Goal: Task Accomplishment & Management: Manage account settings

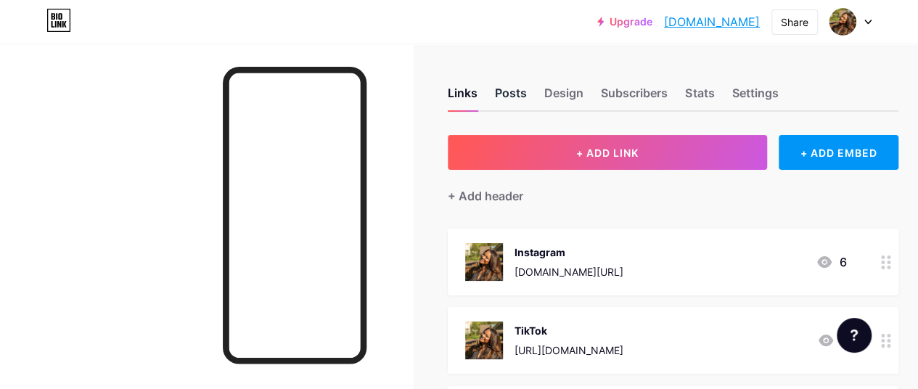
click at [506, 95] on div "Posts" at bounding box center [511, 97] width 32 height 26
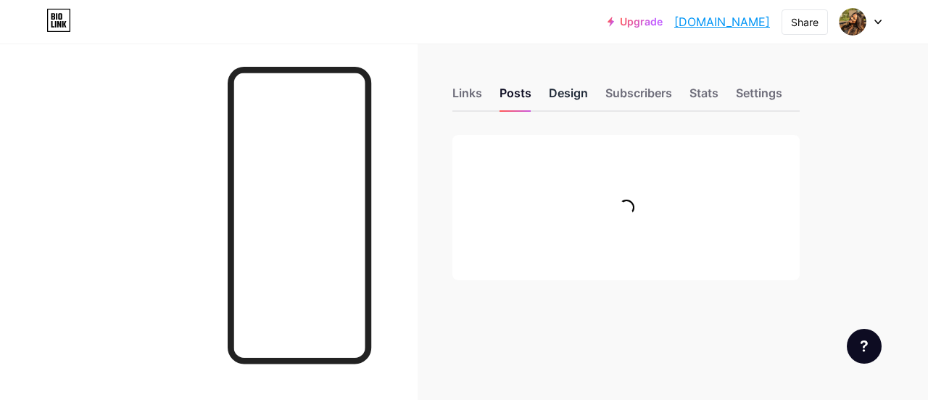
click at [564, 97] on div "Design" at bounding box center [568, 97] width 39 height 26
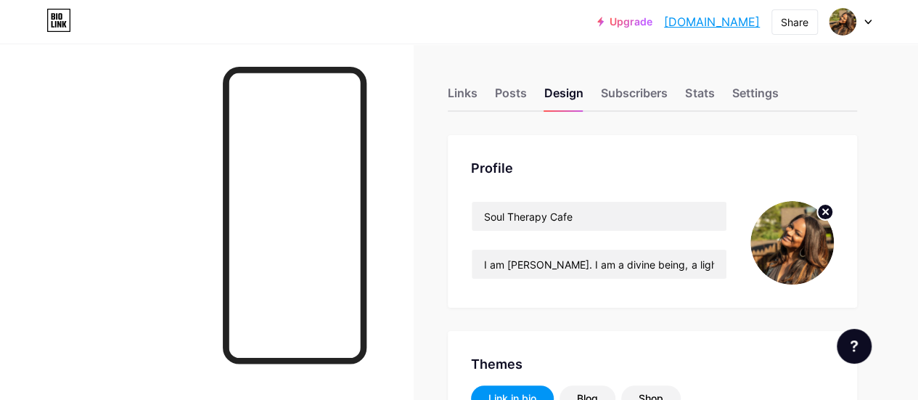
click at [779, 209] on img at bounding box center [791, 242] width 83 height 83
type input "#2e9e44"
click at [824, 209] on circle at bounding box center [825, 212] width 16 height 16
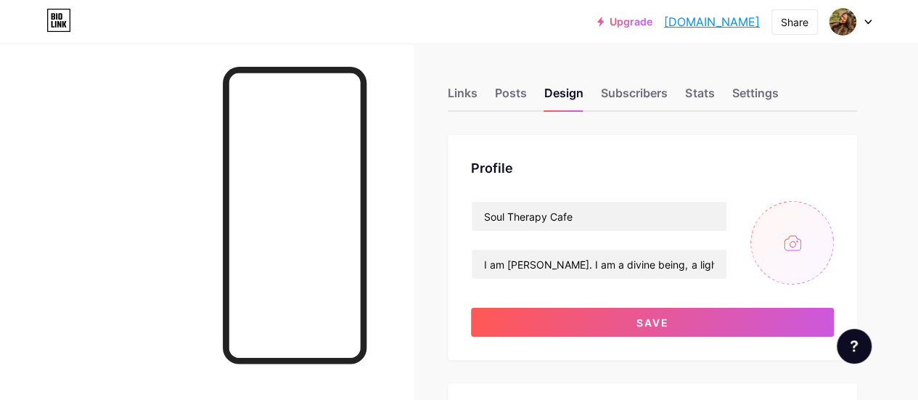
click at [793, 244] on input "file" at bounding box center [791, 242] width 83 height 83
type input "C:\fakepath\WhatsApp Image [DATE] at 09.58.51_73b37241.jpg"
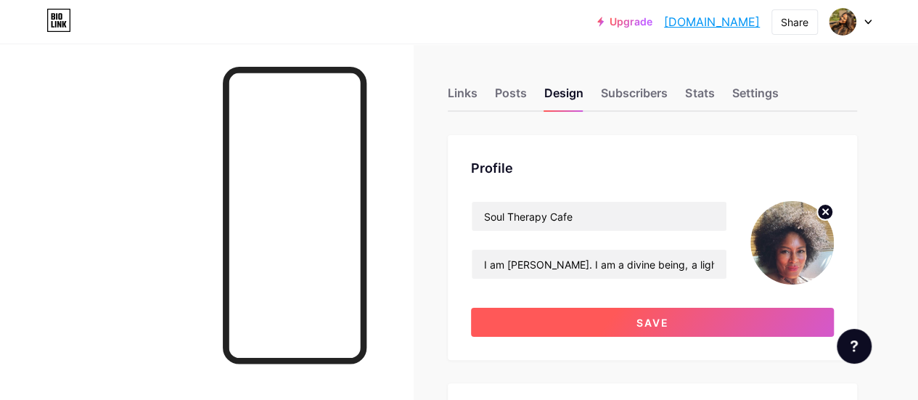
click at [648, 323] on span "Save" at bounding box center [652, 322] width 33 height 12
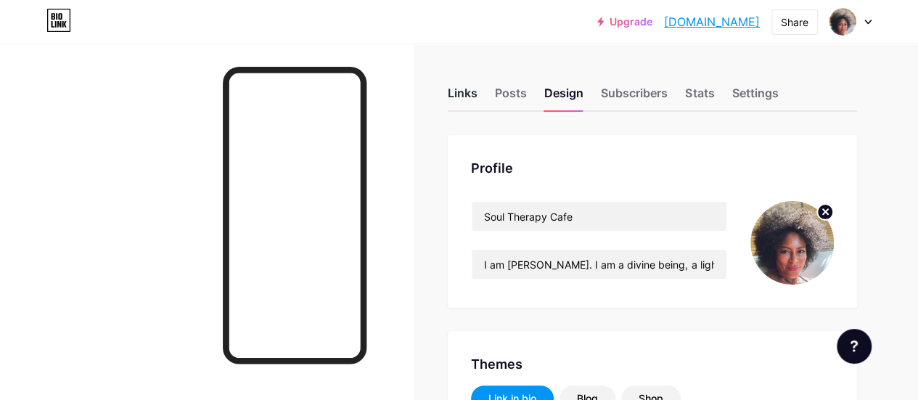
click at [476, 91] on div "Links" at bounding box center [463, 97] width 30 height 26
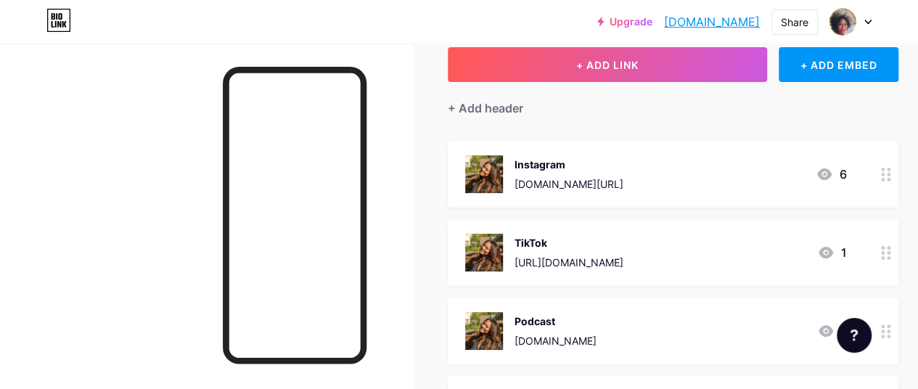
scroll to position [96, 0]
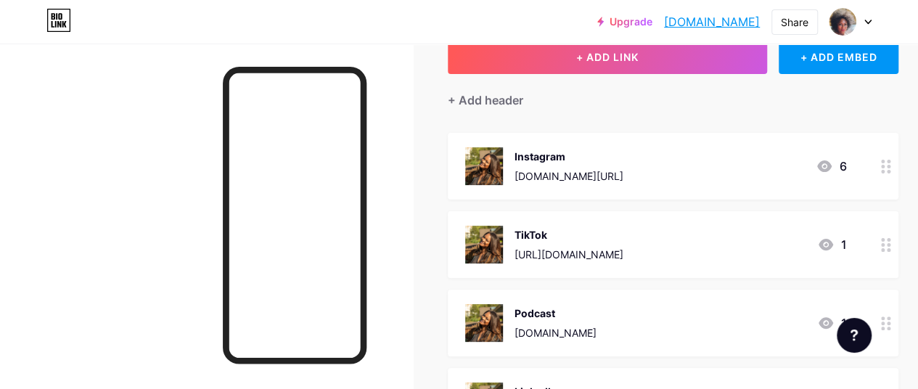
click at [569, 175] on div "[DOMAIN_NAME][URL]" at bounding box center [568, 175] width 109 height 15
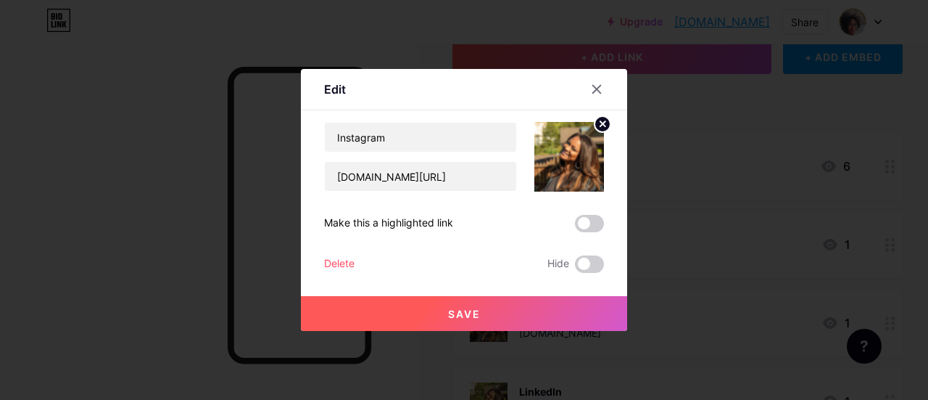
click at [602, 120] on circle at bounding box center [603, 124] width 16 height 16
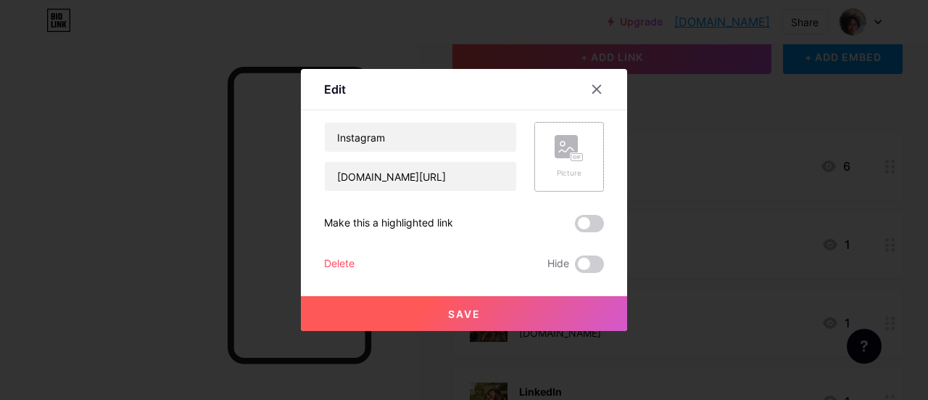
click at [582, 153] on rect at bounding box center [577, 157] width 13 height 9
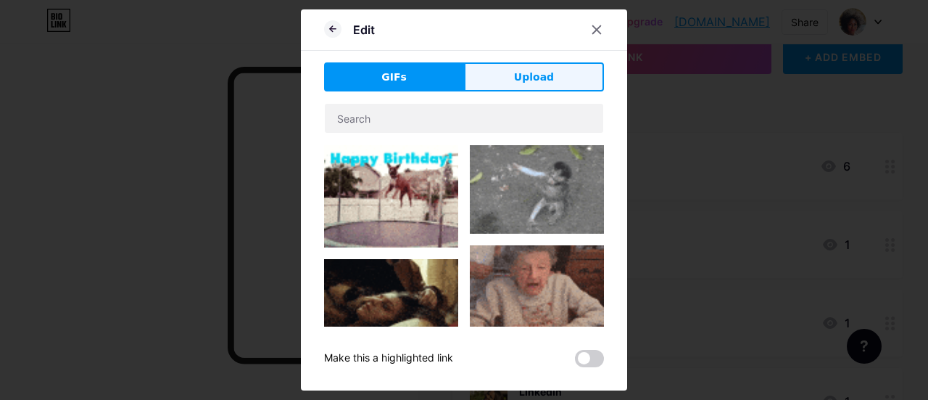
click at [534, 73] on span "Upload" at bounding box center [534, 77] width 40 height 15
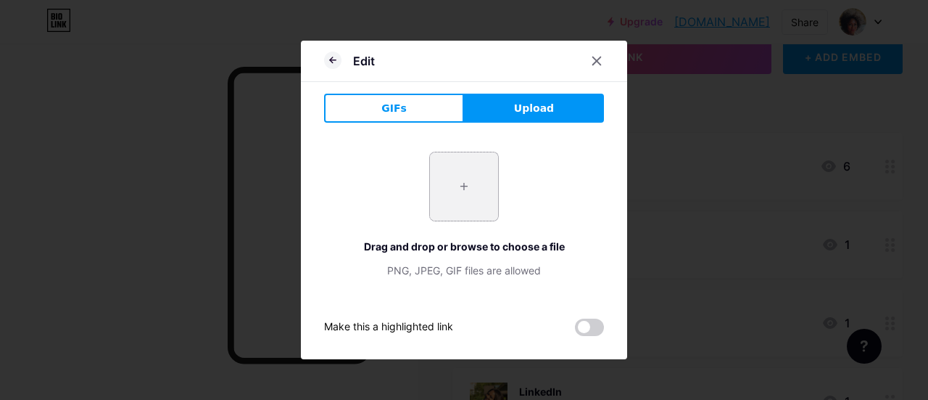
click at [463, 199] on input "file" at bounding box center [464, 186] width 68 height 68
type input "C:\fakepath\WhatsApp Image [DATE] at 09.58.51_73b37241.jpg"
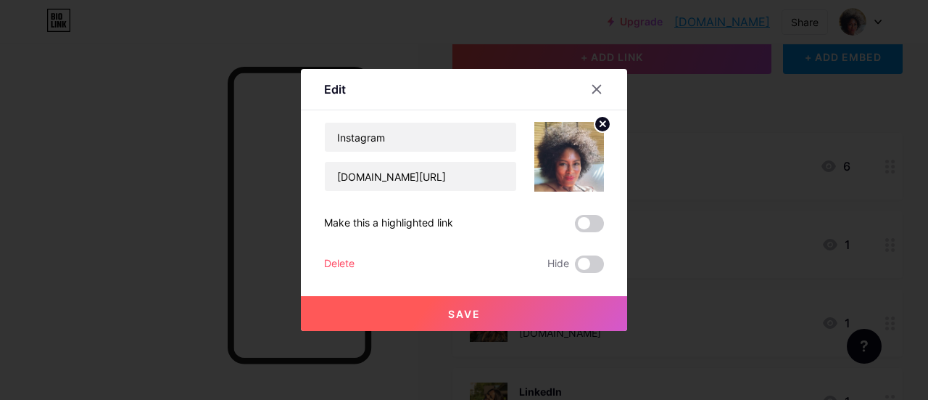
click at [531, 323] on button "Save" at bounding box center [464, 313] width 326 height 35
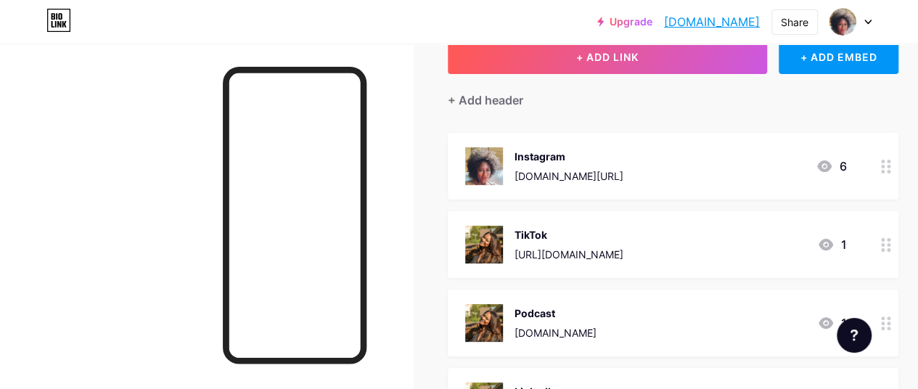
click at [487, 243] on img at bounding box center [484, 245] width 38 height 38
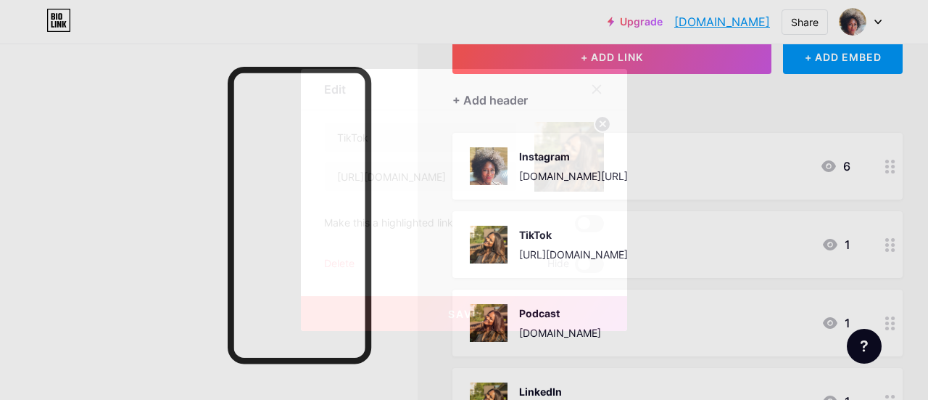
click at [603, 121] on circle at bounding box center [603, 124] width 16 height 16
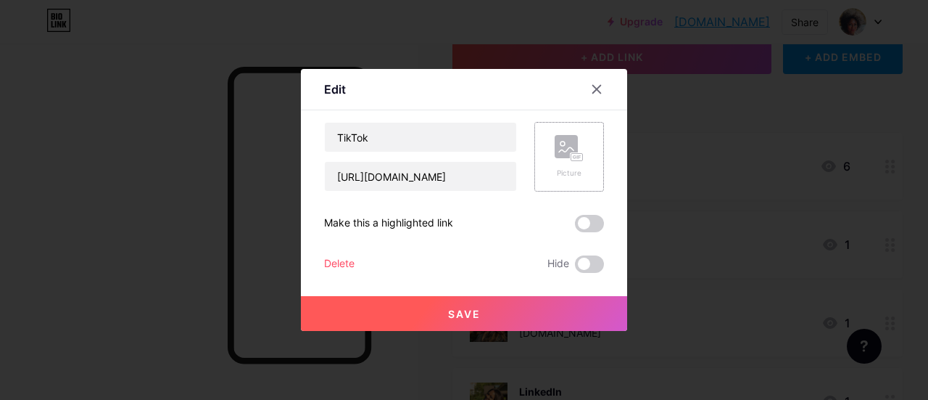
click at [574, 153] on rect at bounding box center [577, 157] width 13 height 9
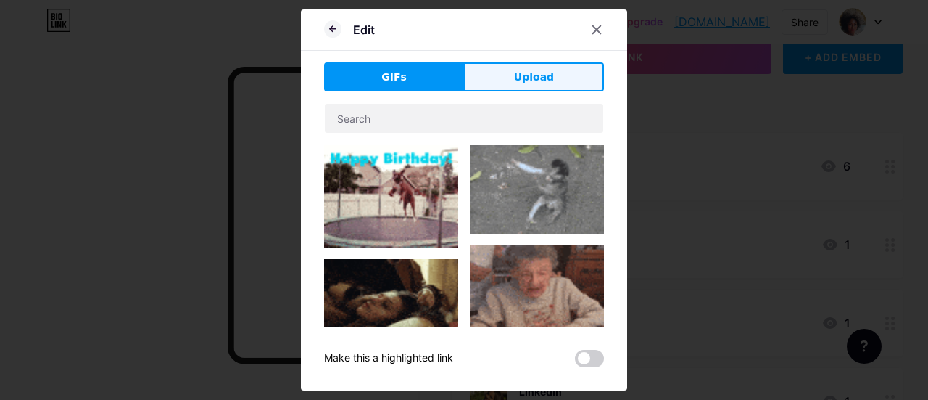
click at [524, 70] on span "Upload" at bounding box center [534, 77] width 40 height 15
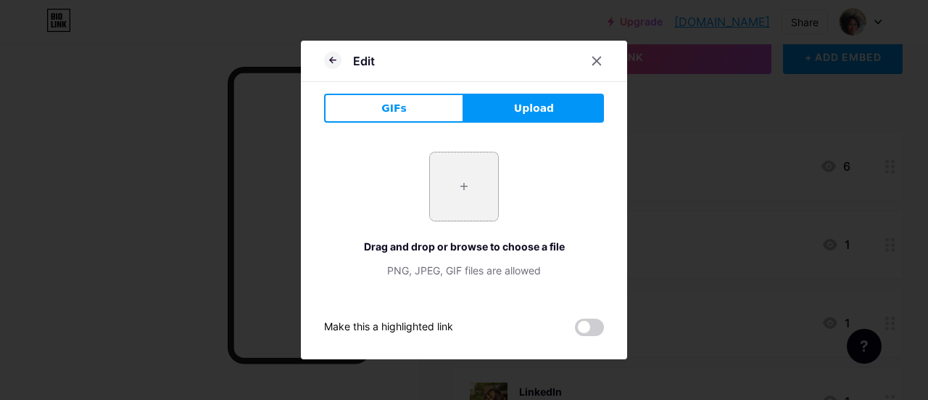
click at [474, 177] on input "file" at bounding box center [464, 186] width 68 height 68
type input "C:\fakepath\WhatsApp Image [DATE] at 09.58.51_73b37241.jpg"
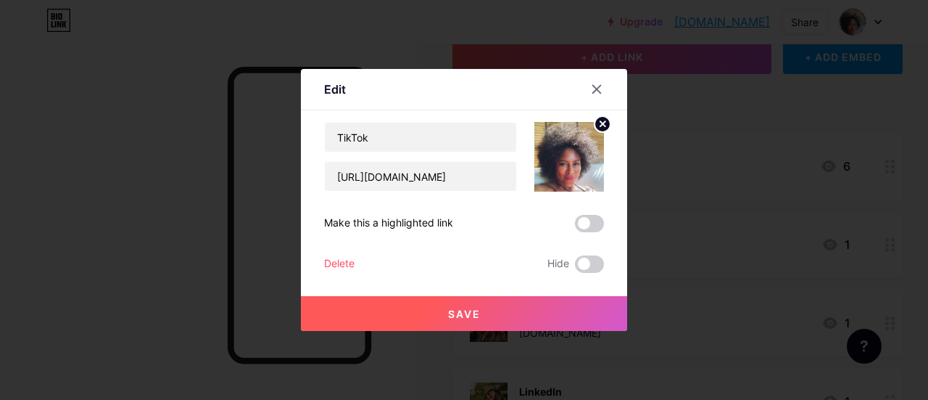
click at [514, 308] on button "Save" at bounding box center [464, 313] width 326 height 35
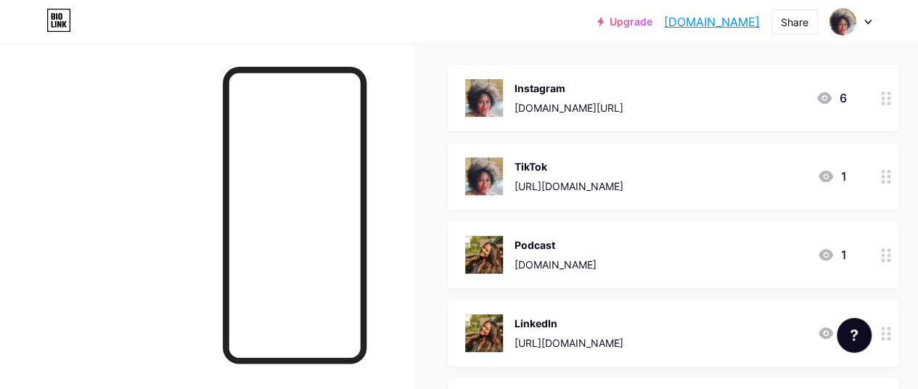
scroll to position [168, 0]
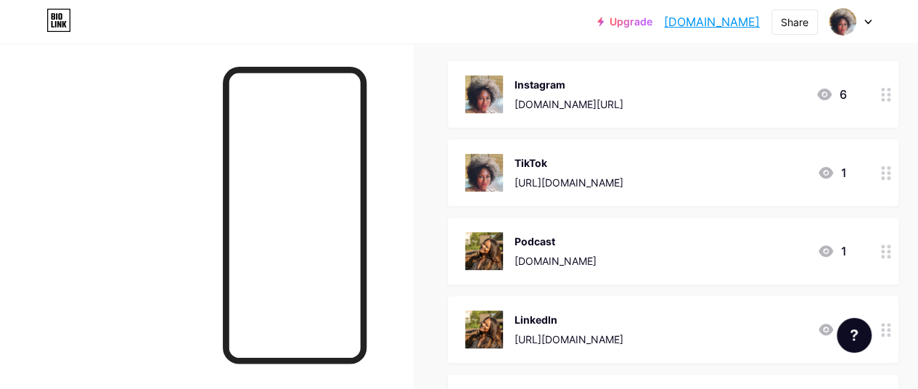
click at [884, 256] on circle at bounding box center [883, 257] width 4 height 4
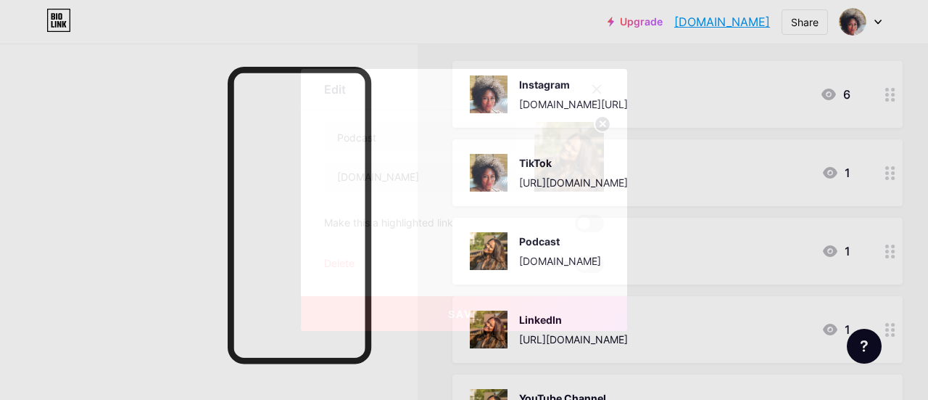
click at [604, 123] on icon at bounding box center [603, 123] width 5 height 5
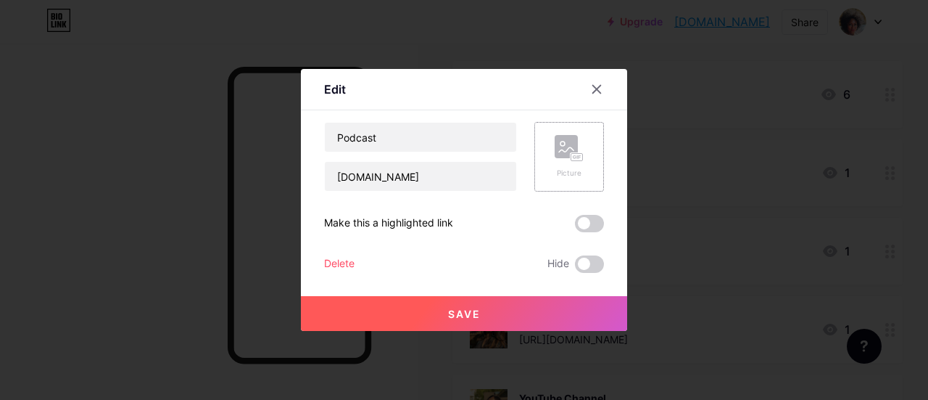
click at [574, 154] on rect at bounding box center [578, 157] width 12 height 7
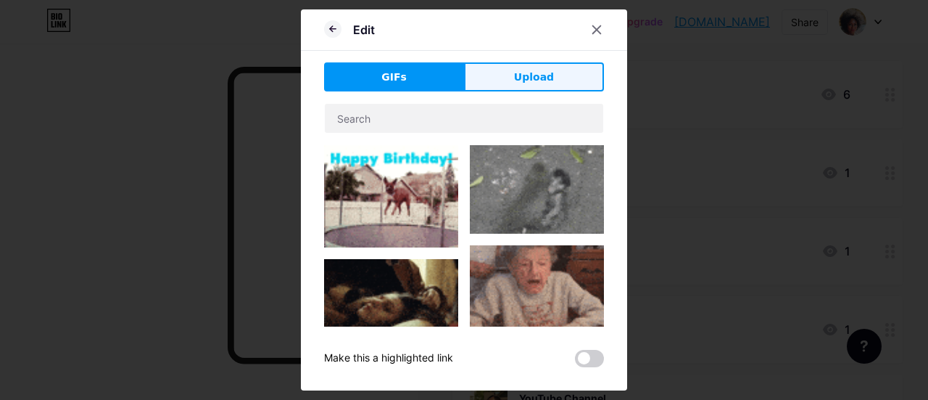
click at [552, 77] on button "Upload" at bounding box center [534, 76] width 140 height 29
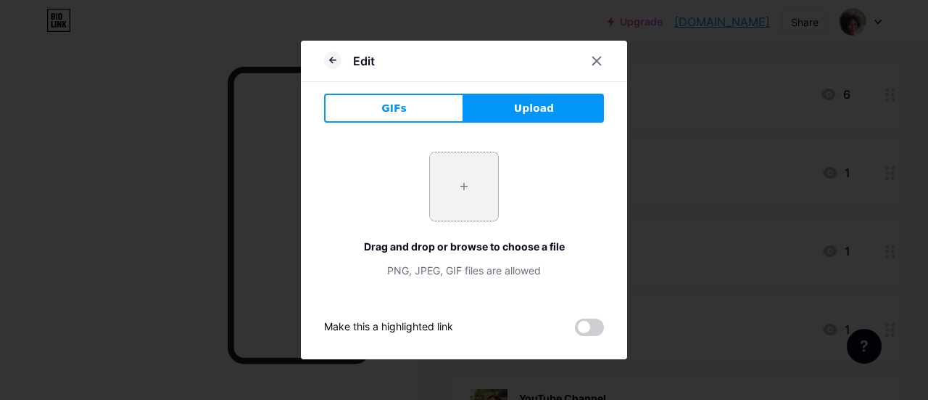
click at [465, 189] on input "file" at bounding box center [464, 186] width 68 height 68
type input "C:\fakepath\WhatsApp Image [DATE] at 09.58.51_73b37241.jpg"
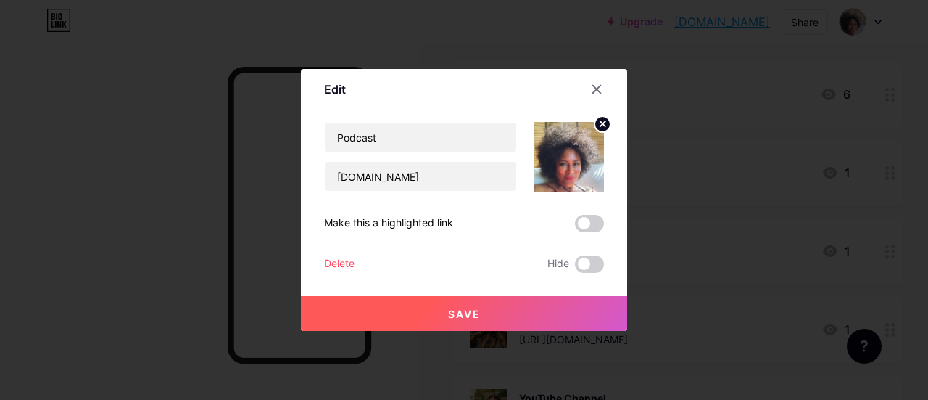
click at [551, 301] on button "Save" at bounding box center [464, 313] width 326 height 35
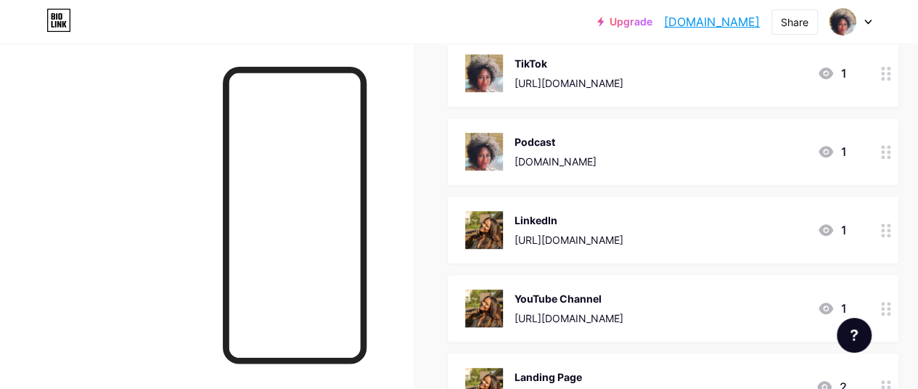
scroll to position [268, 0]
click at [884, 228] on circle at bounding box center [883, 230] width 4 height 4
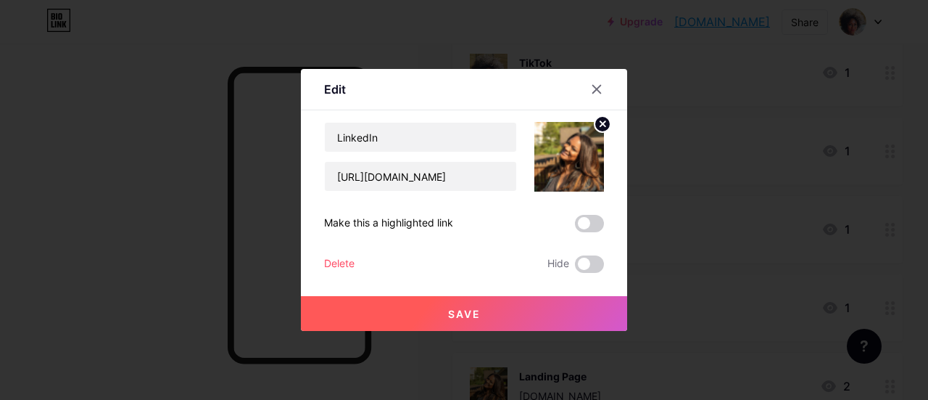
click at [607, 125] on circle at bounding box center [603, 124] width 16 height 16
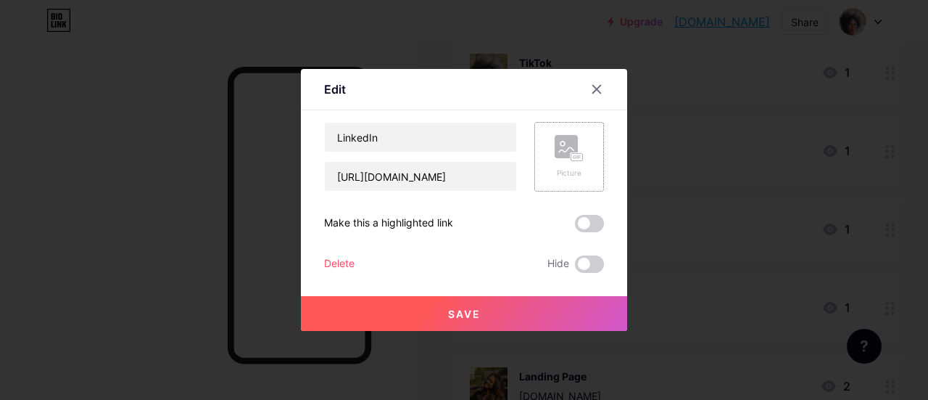
click at [567, 163] on div "Picture" at bounding box center [569, 157] width 29 height 44
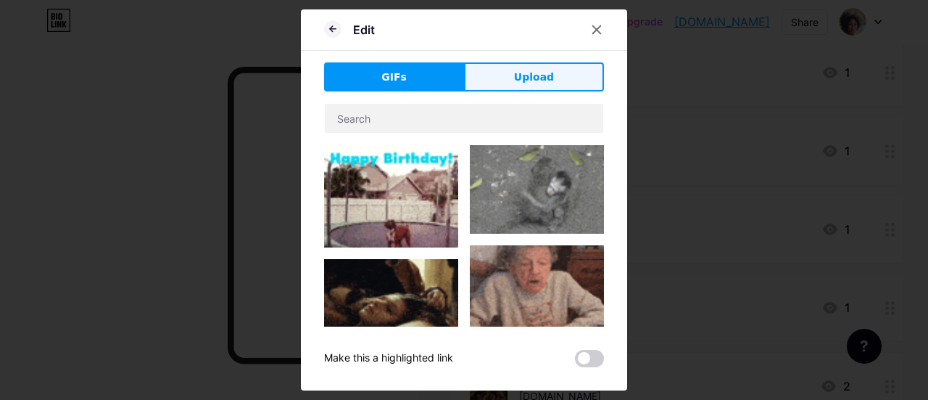
click at [549, 81] on span "Upload" at bounding box center [534, 77] width 40 height 15
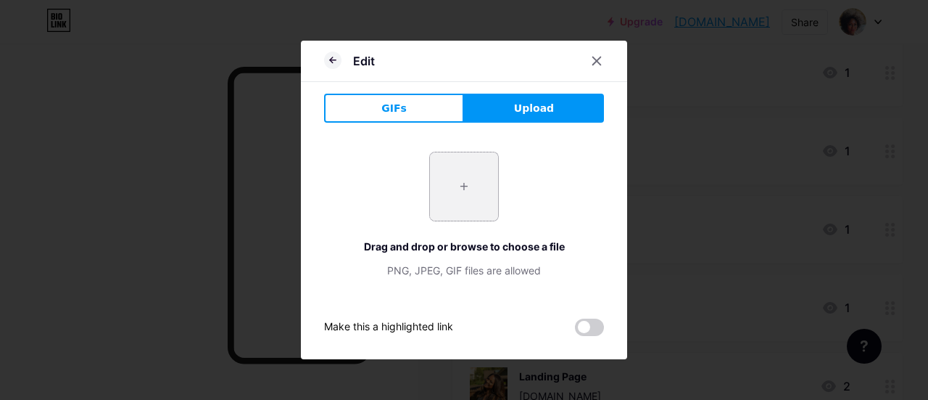
click at [458, 191] on input "file" at bounding box center [464, 186] width 68 height 68
type input "C:\fakepath\WhatsApp Image [DATE] at 09.58.51_73b37241.jpg"
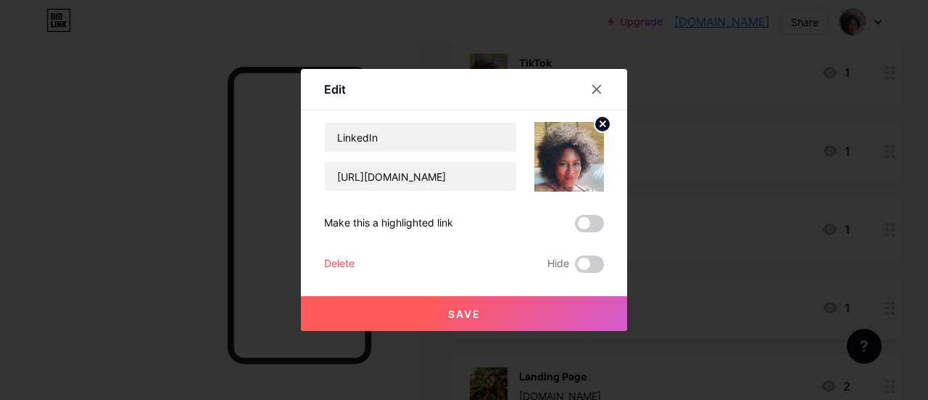
click at [525, 304] on button "Save" at bounding box center [464, 313] width 326 height 35
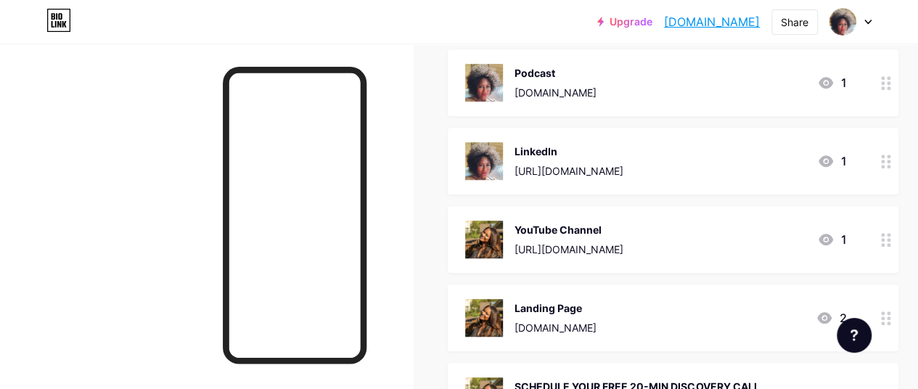
scroll to position [337, 0]
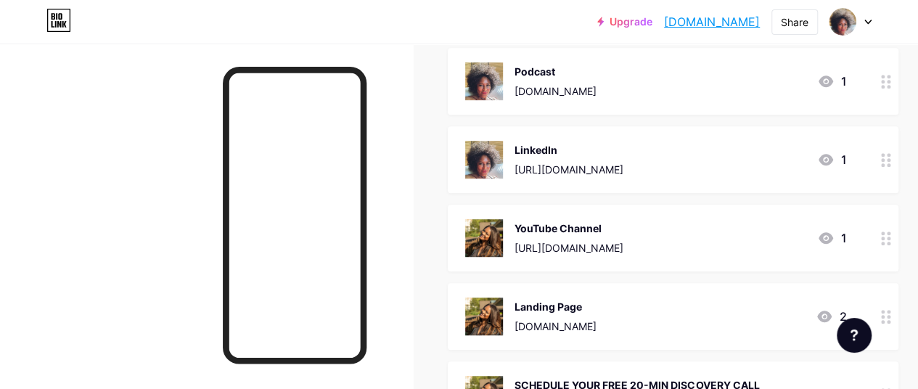
click at [898, 244] on div at bounding box center [885, 238] width 25 height 67
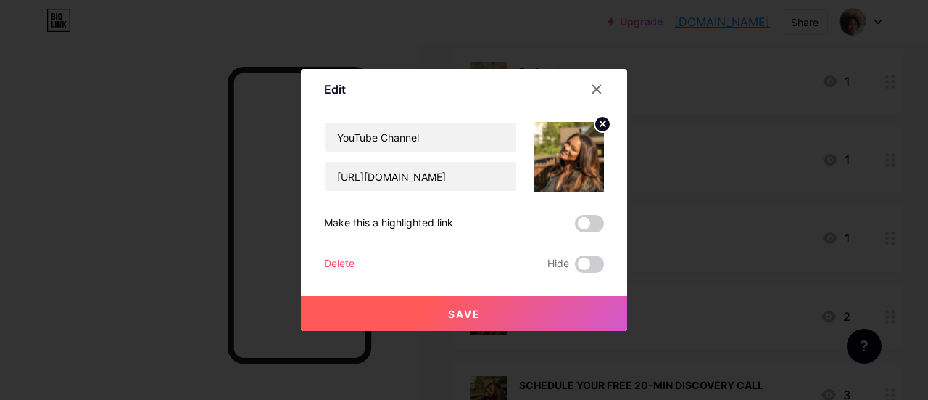
click at [601, 127] on circle at bounding box center [603, 124] width 16 height 16
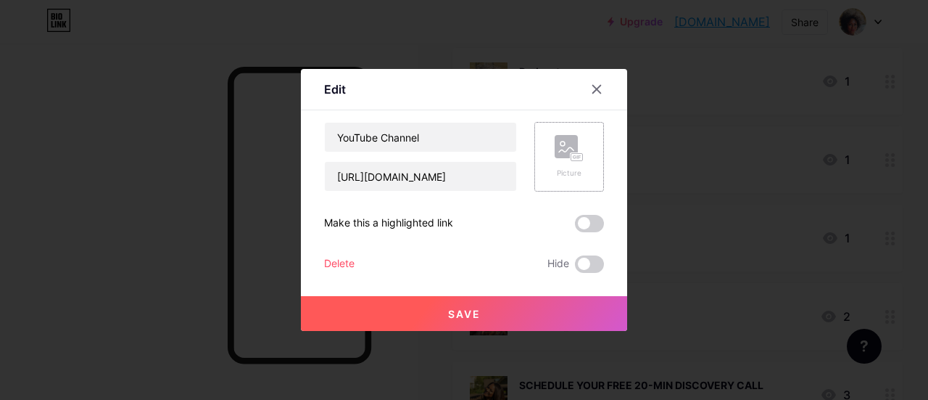
click at [565, 157] on rect at bounding box center [566, 146] width 23 height 23
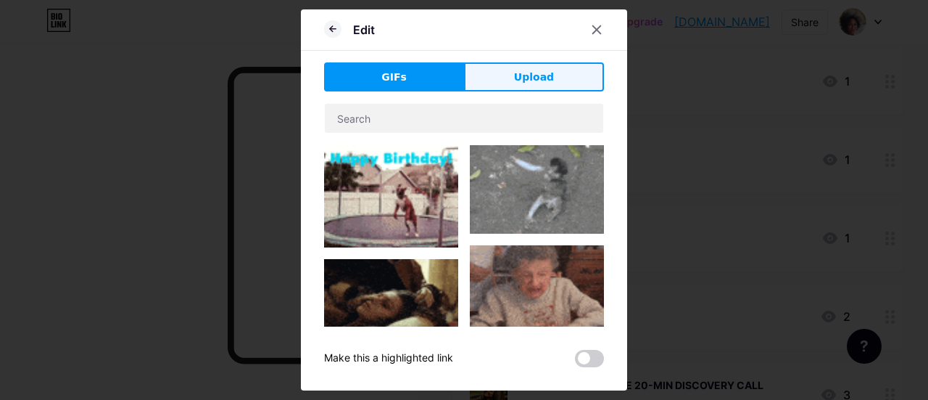
click at [550, 65] on button "Upload" at bounding box center [534, 76] width 140 height 29
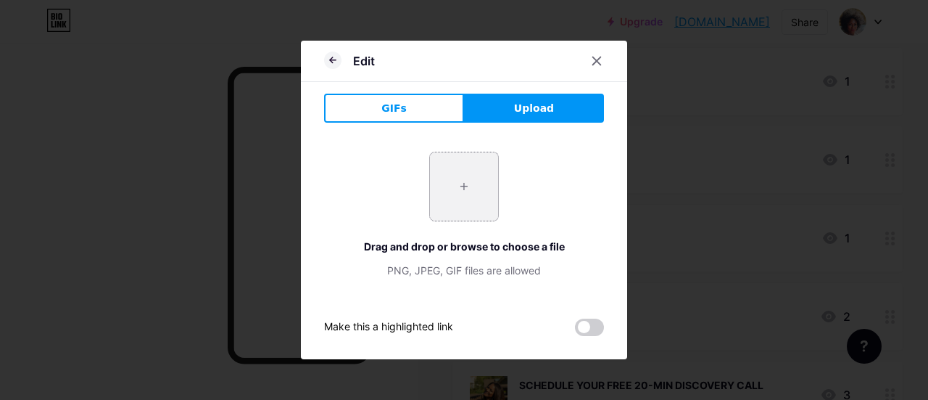
click at [450, 197] on input "file" at bounding box center [464, 186] width 68 height 68
type input "C:\fakepath\WhatsApp Image [DATE] at 09.58.51_73b37241.jpg"
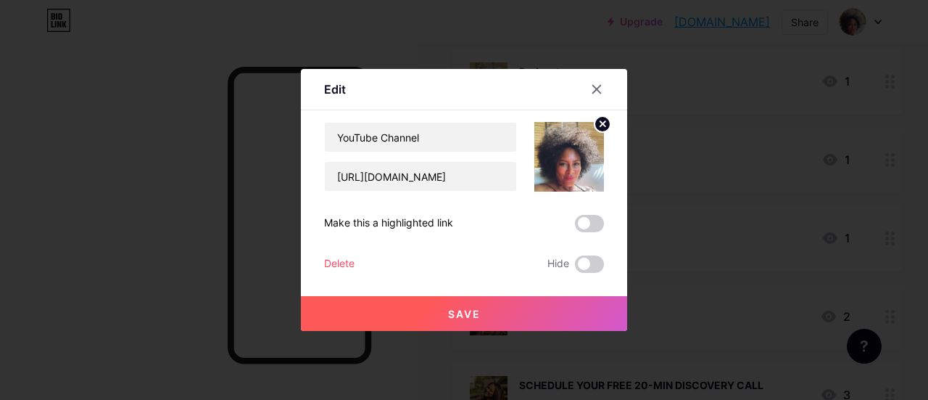
click at [534, 313] on button "Save" at bounding box center [464, 313] width 326 height 35
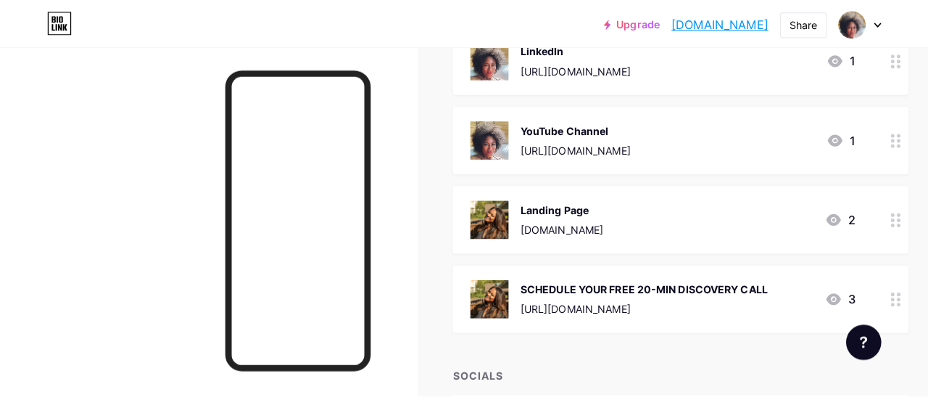
scroll to position [442, 0]
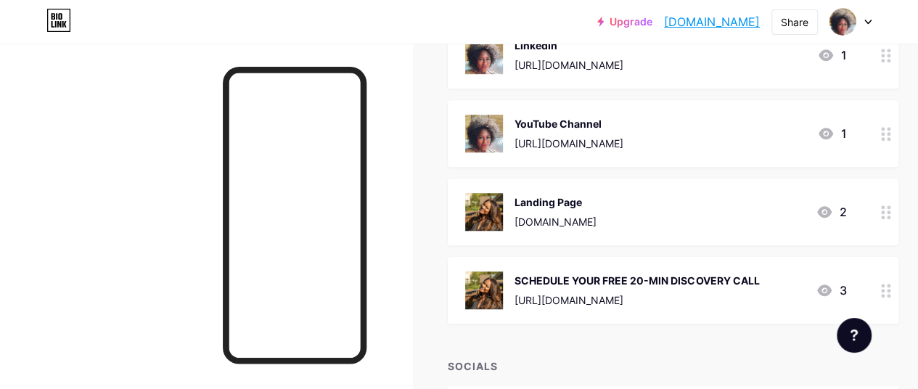
click at [890, 212] on circle at bounding box center [888, 212] width 4 height 4
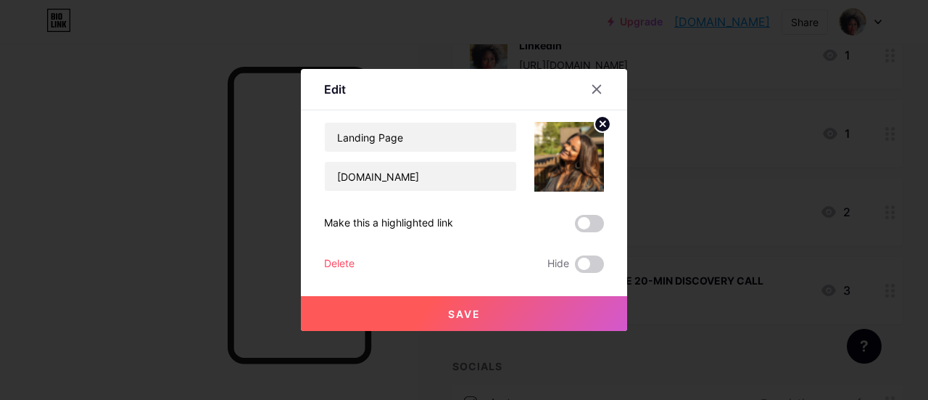
click at [602, 124] on icon at bounding box center [603, 123] width 5 height 5
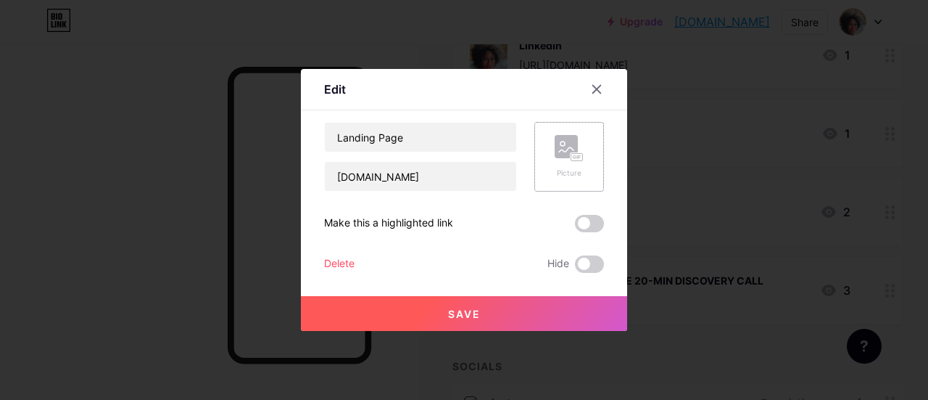
click at [563, 164] on div "Picture" at bounding box center [569, 157] width 29 height 44
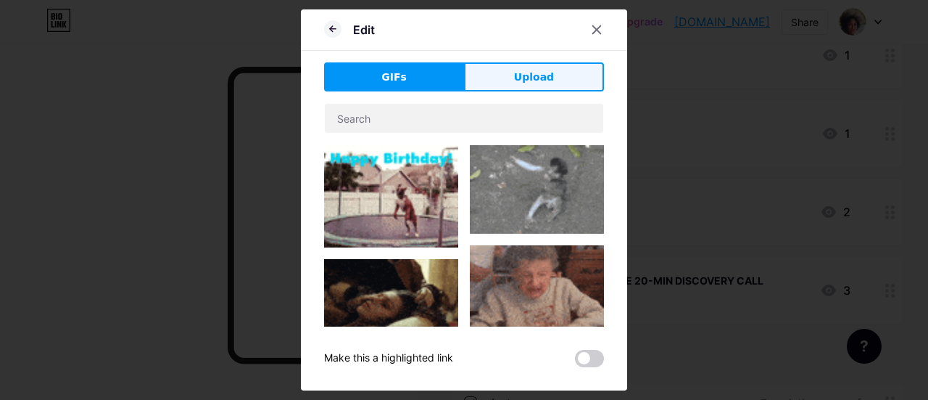
click at [551, 78] on button "Upload" at bounding box center [534, 76] width 140 height 29
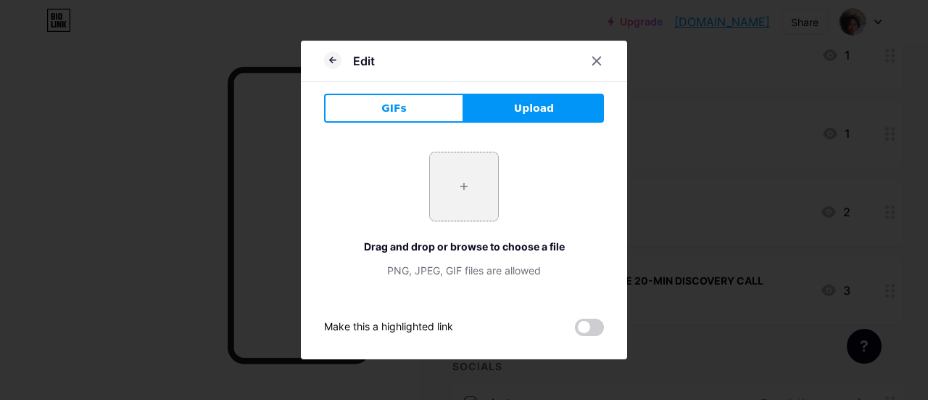
click at [469, 206] on input "file" at bounding box center [464, 186] width 68 height 68
type input "C:\fakepath\WhatsApp Image [DATE] at 09.58.51_73b37241.jpg"
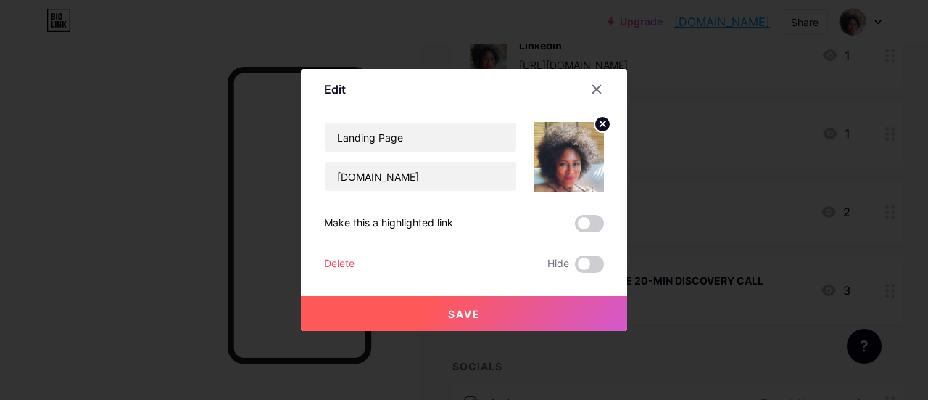
click at [527, 310] on button "Save" at bounding box center [464, 313] width 326 height 35
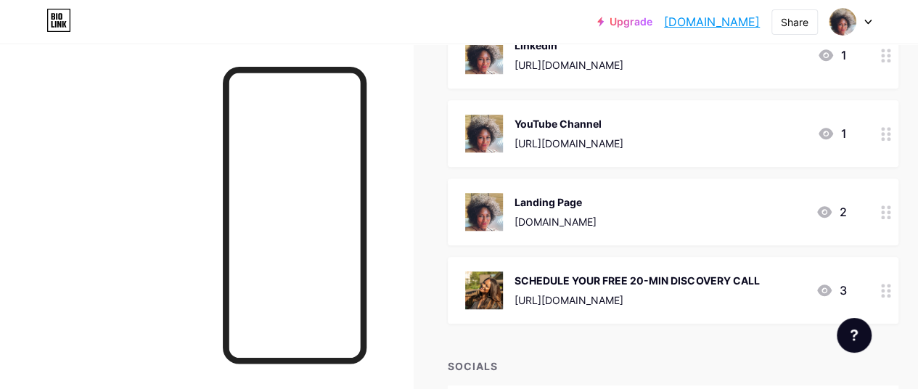
click at [495, 276] on img at bounding box center [484, 290] width 38 height 38
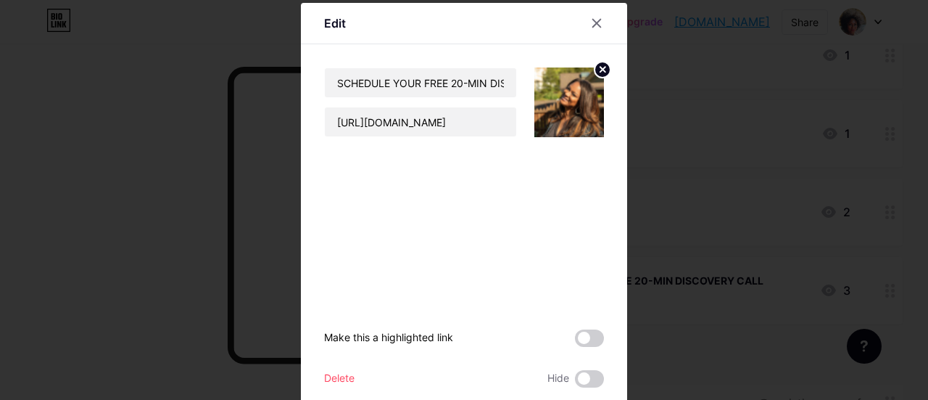
click at [595, 67] on circle at bounding box center [603, 70] width 16 height 16
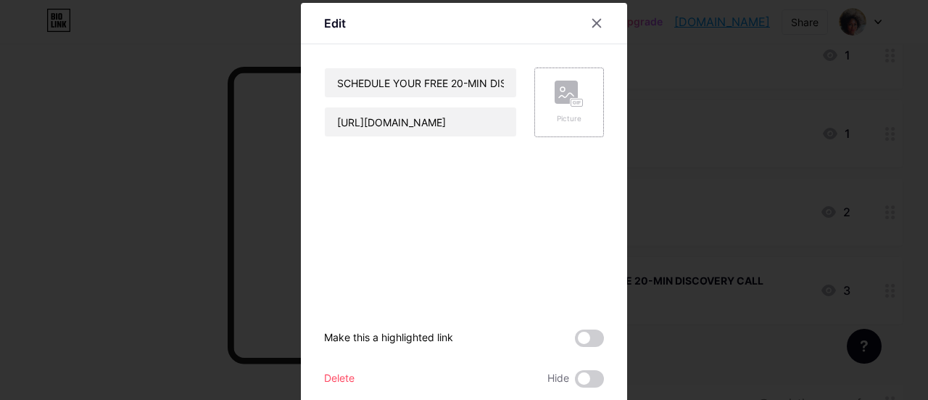
click at [574, 86] on icon at bounding box center [569, 94] width 29 height 27
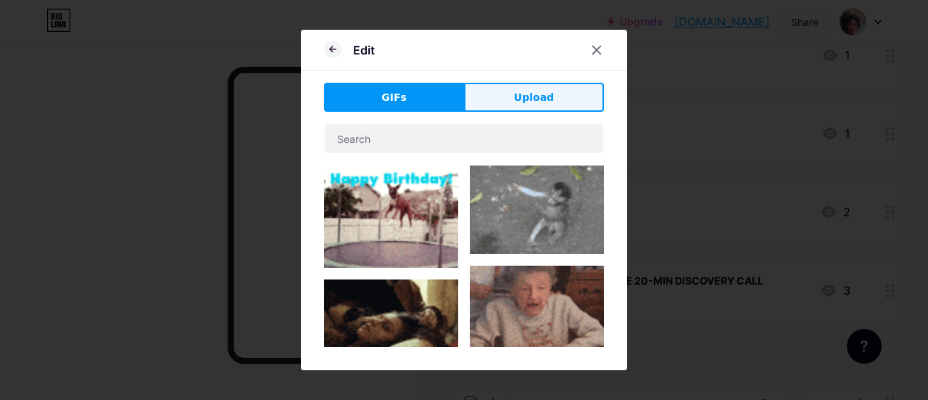
click at [534, 98] on span "Upload" at bounding box center [534, 97] width 40 height 15
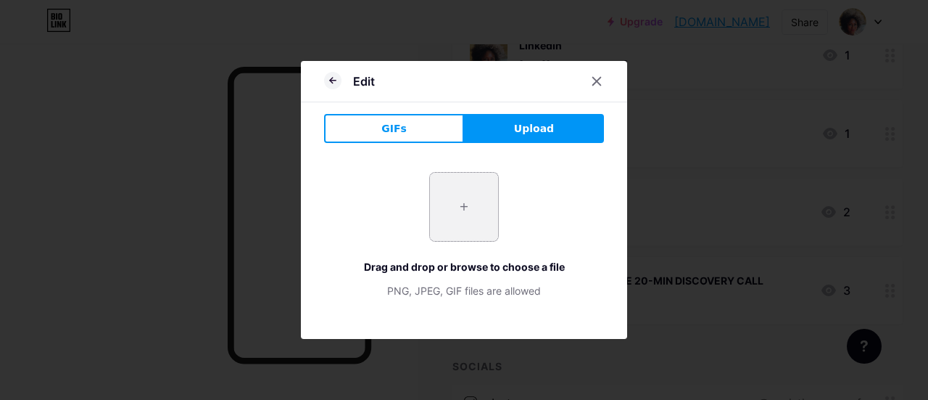
click at [455, 207] on input "file" at bounding box center [464, 207] width 68 height 68
type input "C:\fakepath\WhatsApp Image [DATE] at 09.58.51_73b37241.jpg"
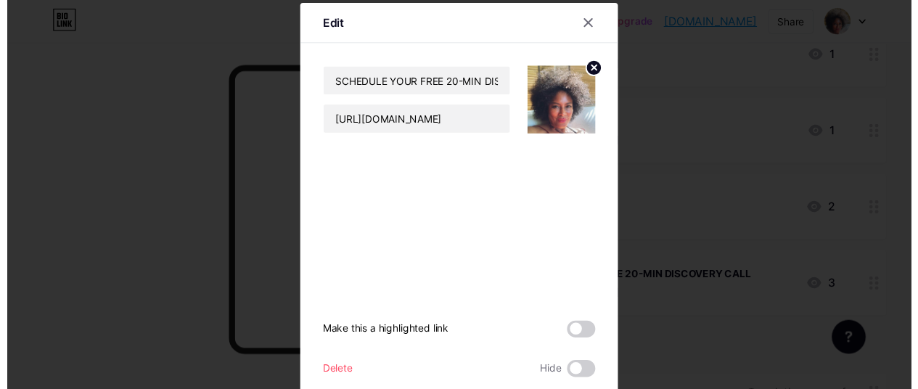
scroll to position [48, 0]
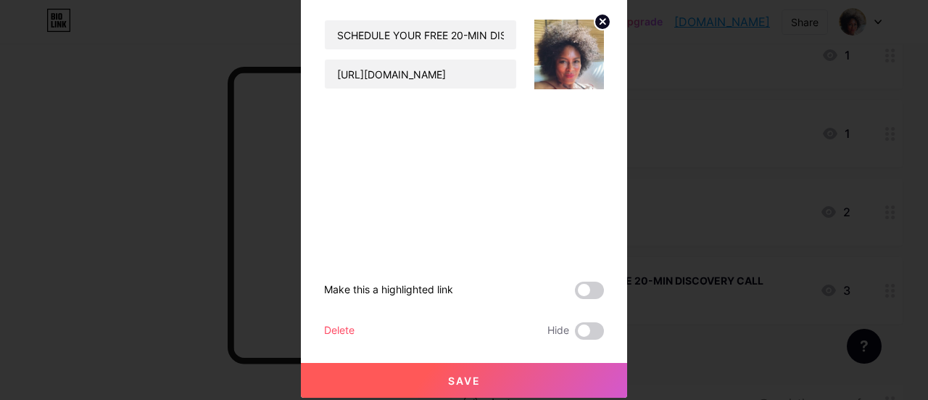
click at [473, 369] on button "Save" at bounding box center [464, 380] width 326 height 35
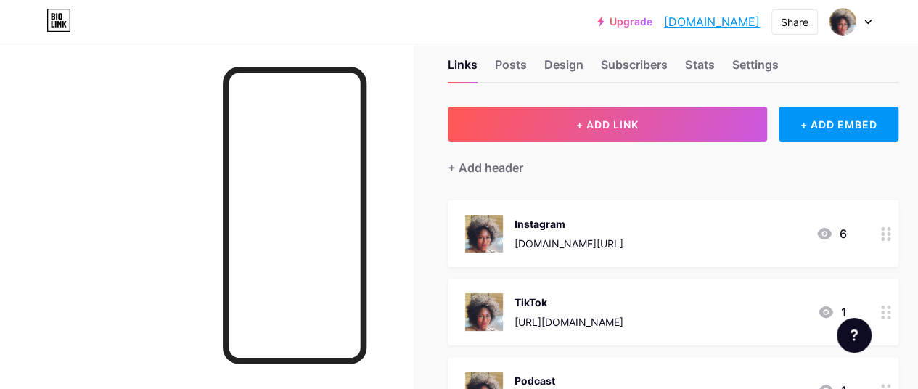
scroll to position [0, 0]
